Goal: Navigation & Orientation: Find specific page/section

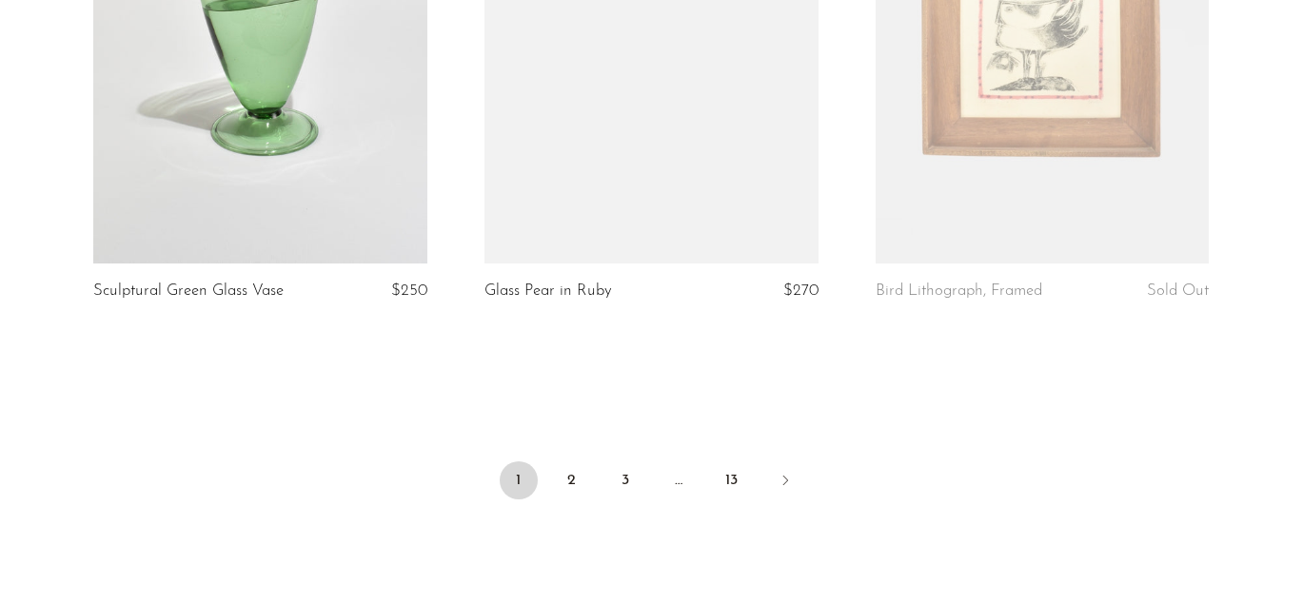
scroll to position [6479, 0]
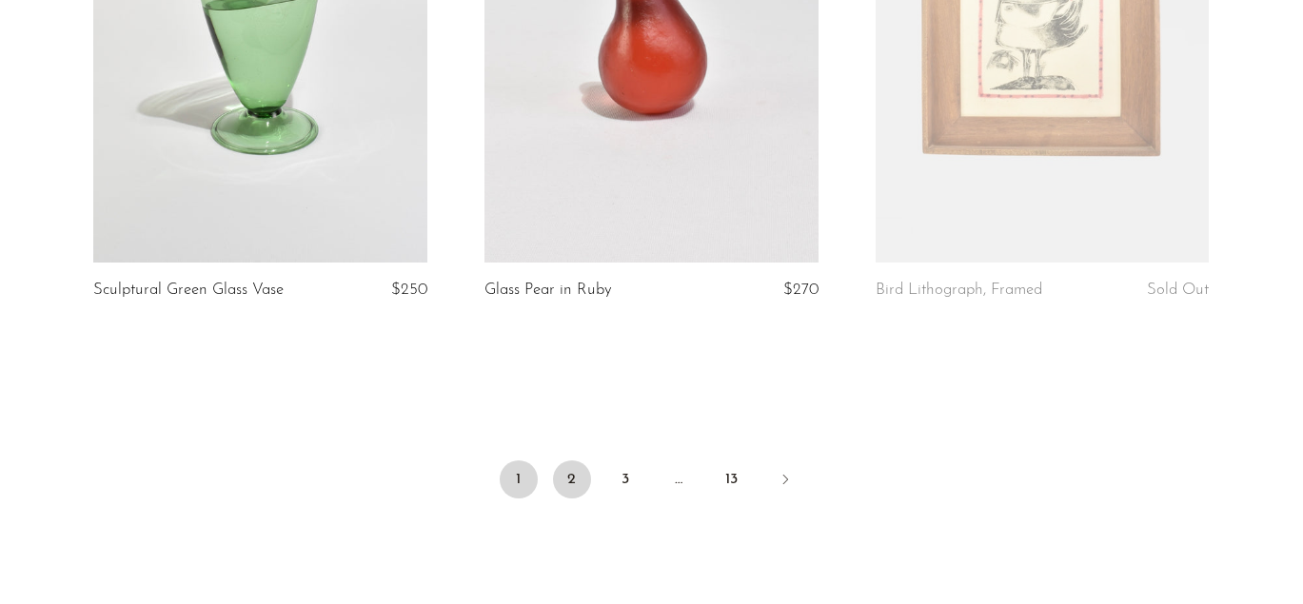
click at [574, 483] on link "2" at bounding box center [572, 480] width 38 height 38
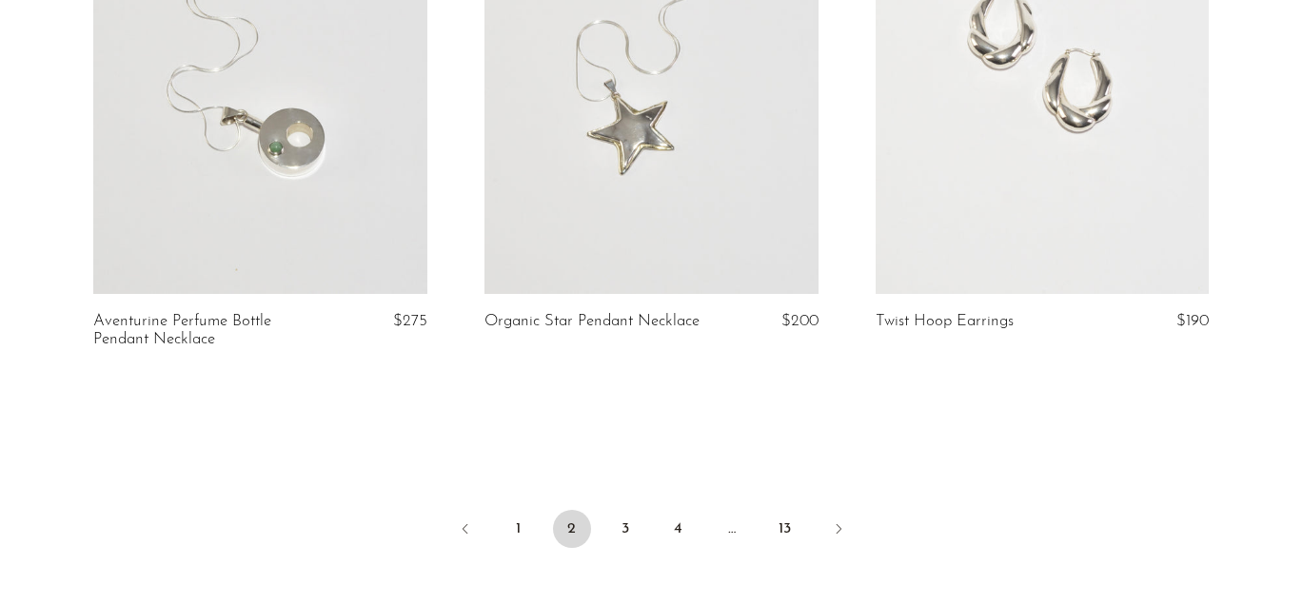
scroll to position [6494, 0]
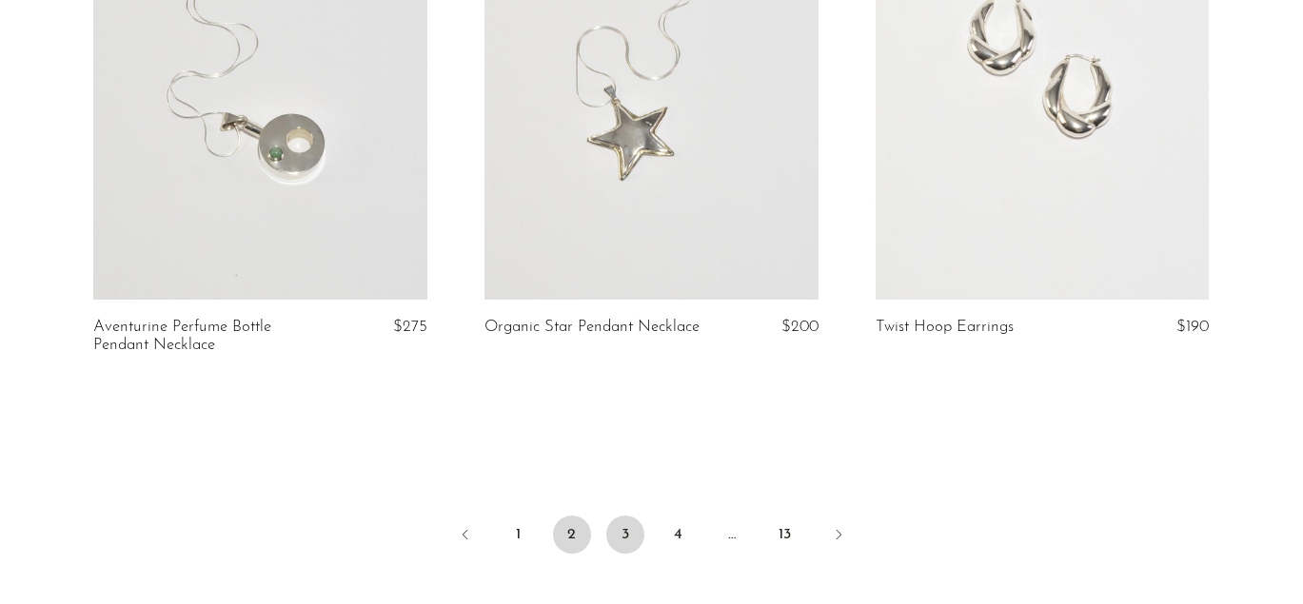
click at [627, 516] on link "3" at bounding box center [625, 535] width 38 height 38
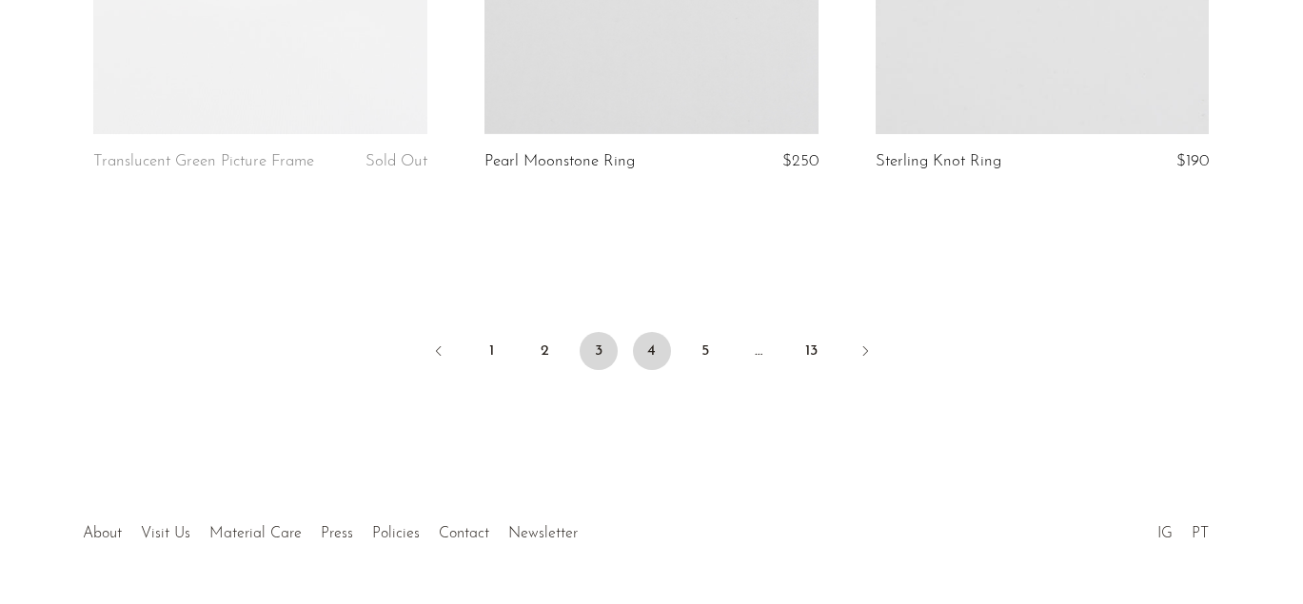
scroll to position [6639, 0]
click at [653, 353] on link "4" at bounding box center [652, 354] width 38 height 38
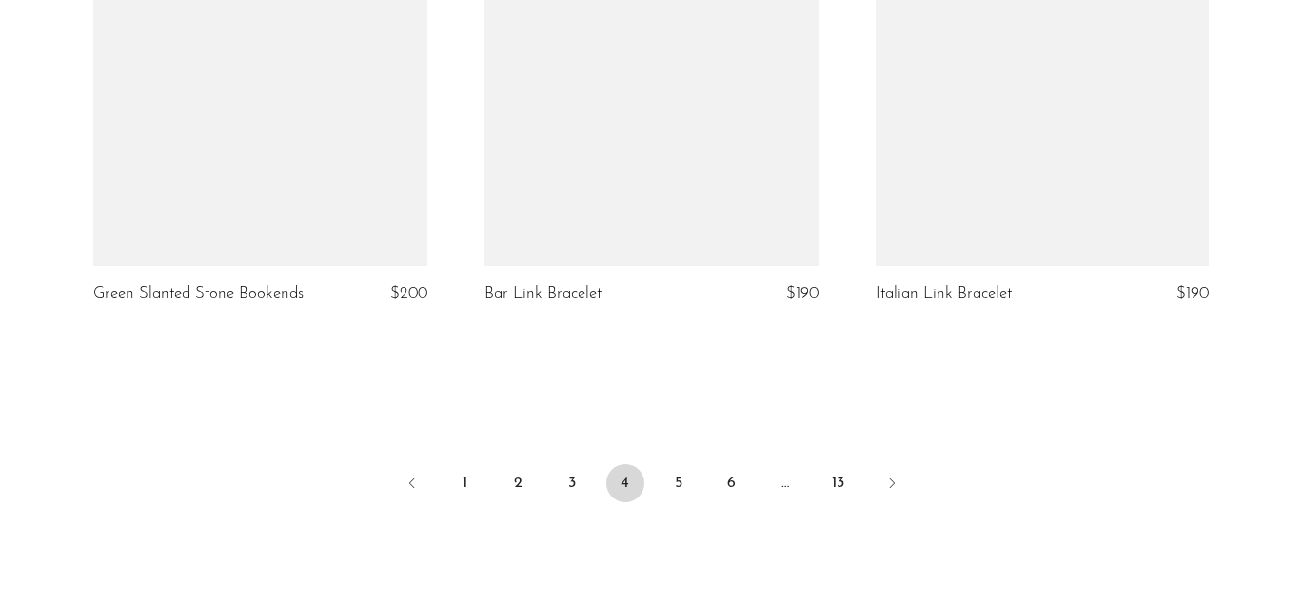
scroll to position [6681, 0]
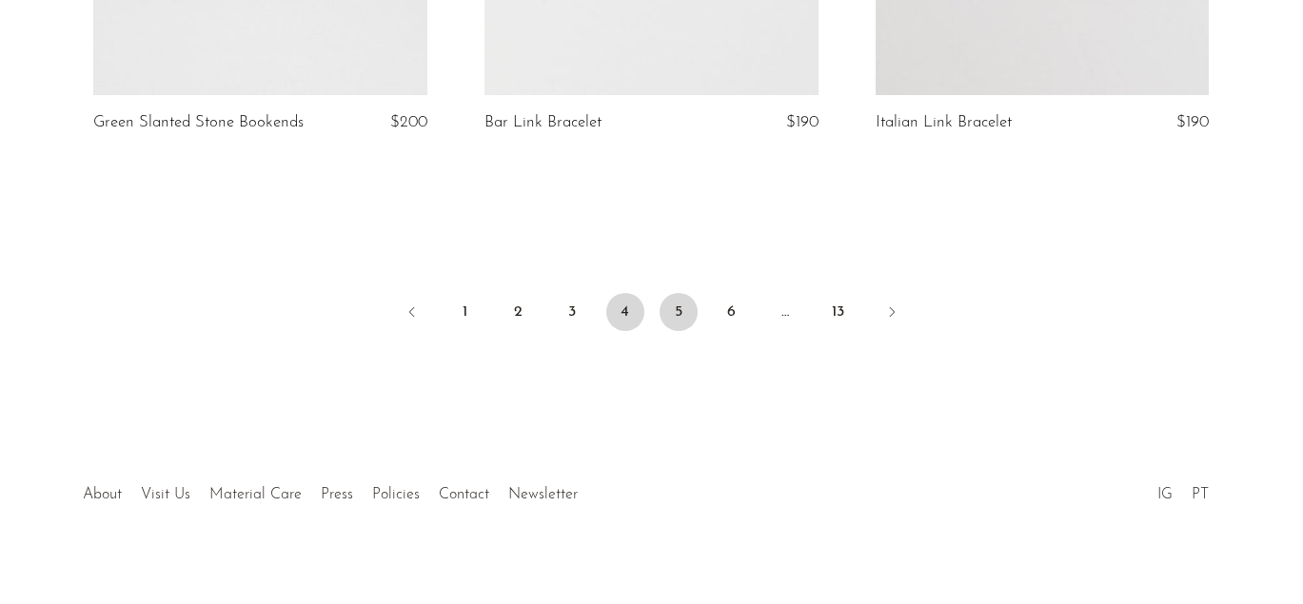
click at [681, 293] on link "5" at bounding box center [678, 312] width 38 height 38
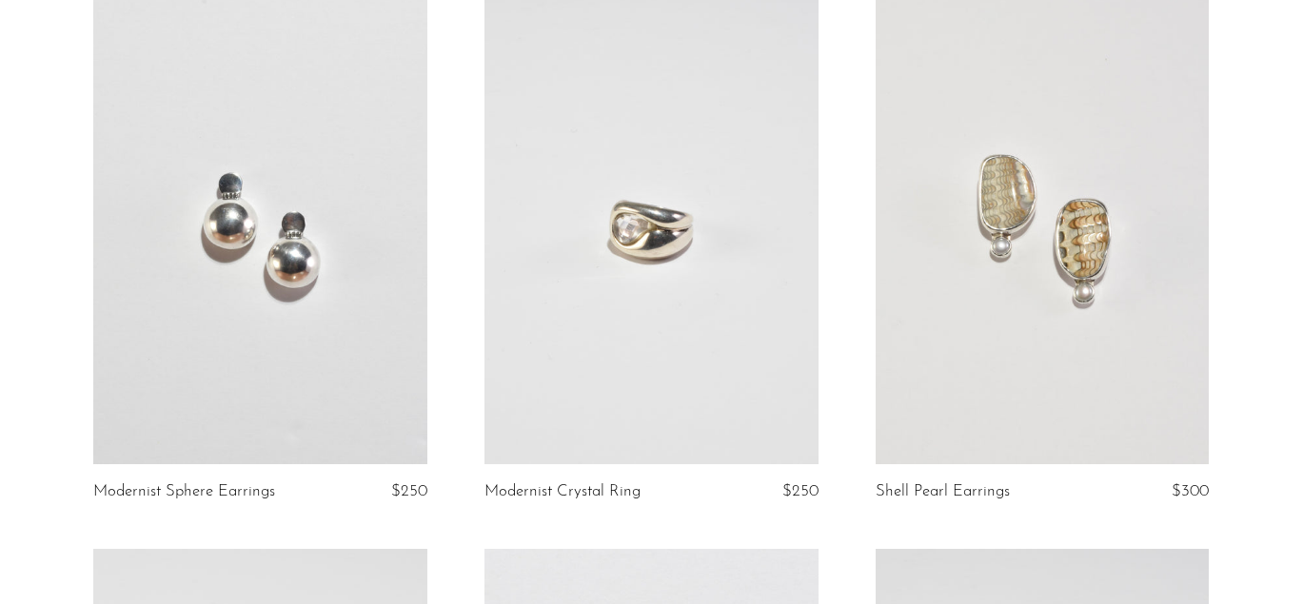
scroll to position [733, 0]
